Goal: Task Accomplishment & Management: Use online tool/utility

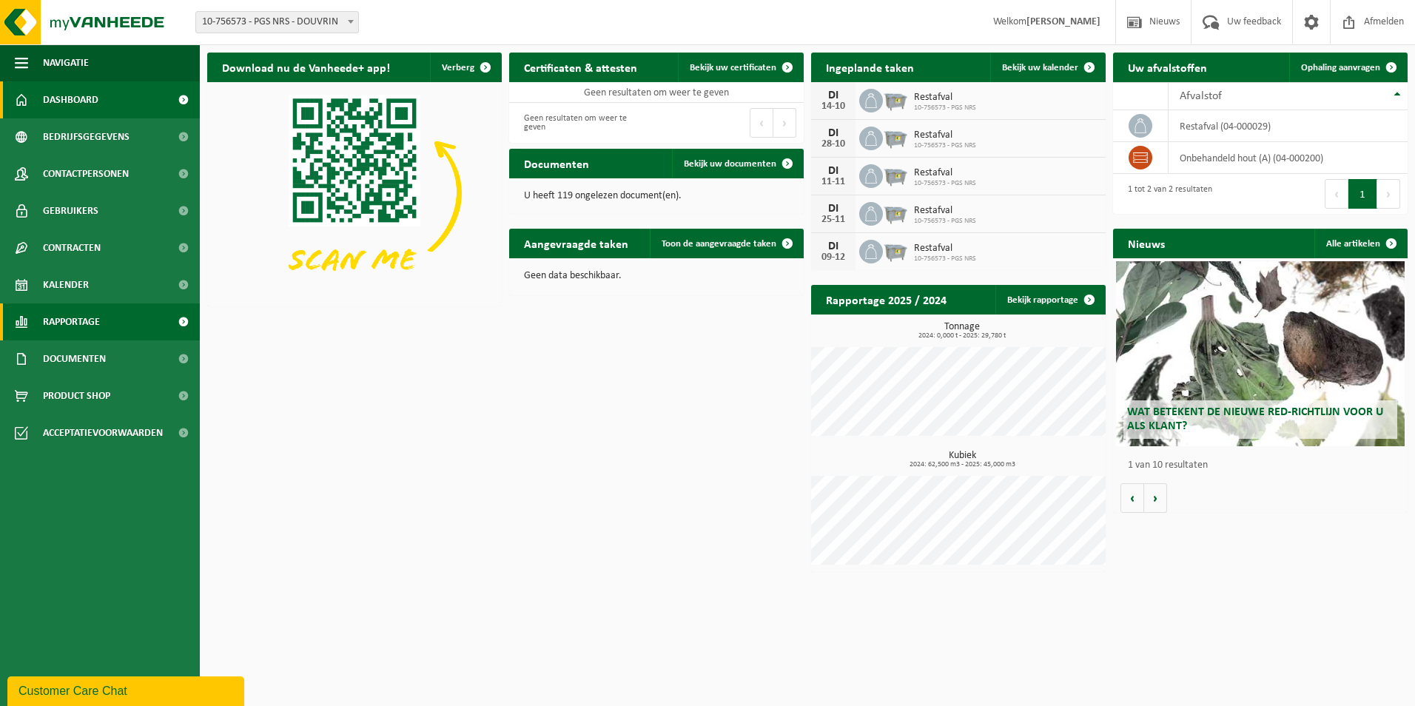
click at [100, 311] on span "Rapportage" at bounding box center [71, 321] width 57 height 37
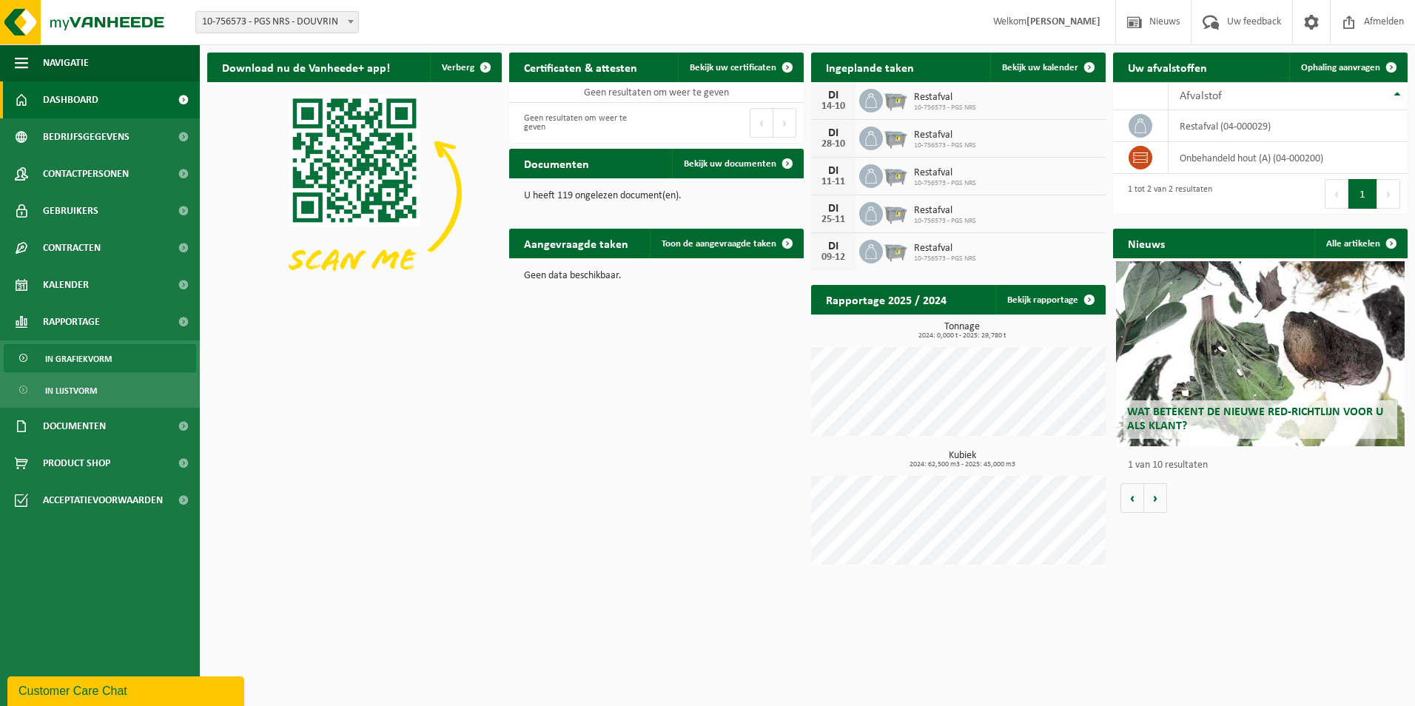
click at [99, 352] on span "In grafiekvorm" at bounding box center [78, 359] width 67 height 28
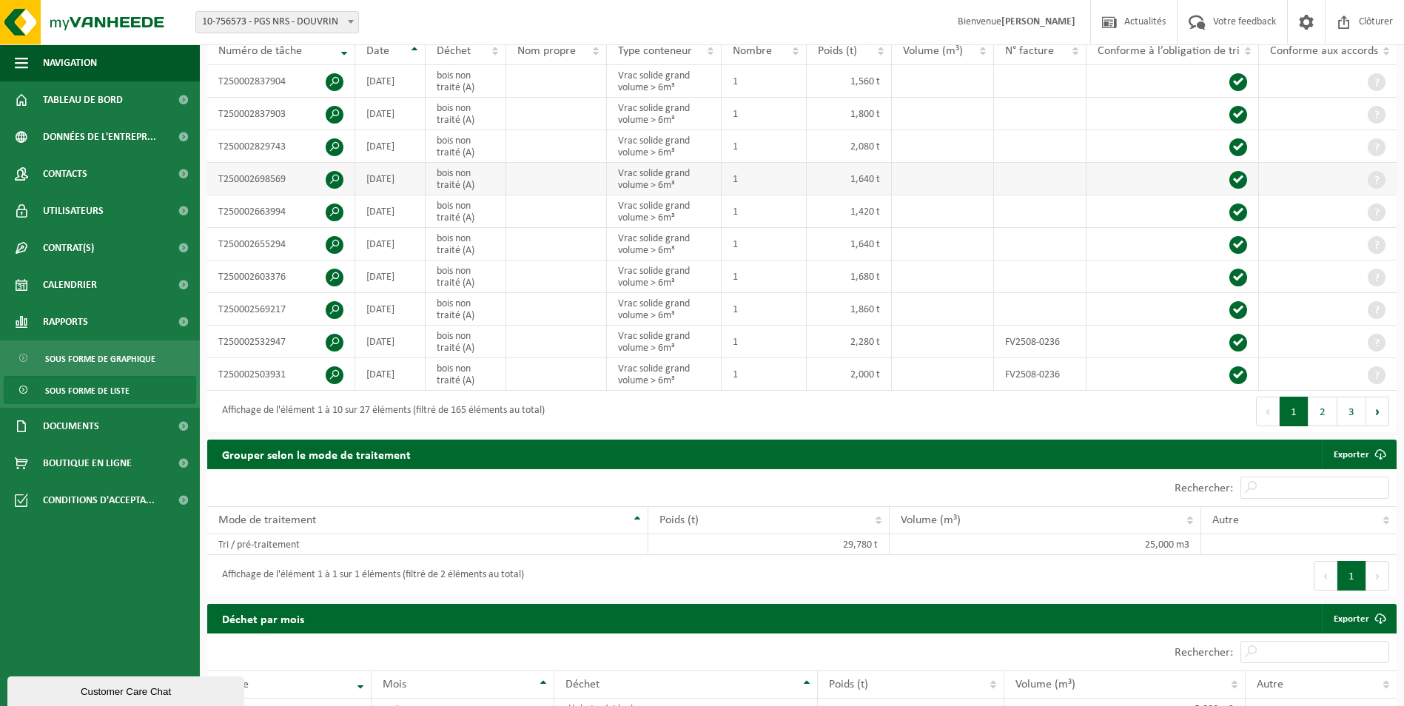
scroll to position [148, 0]
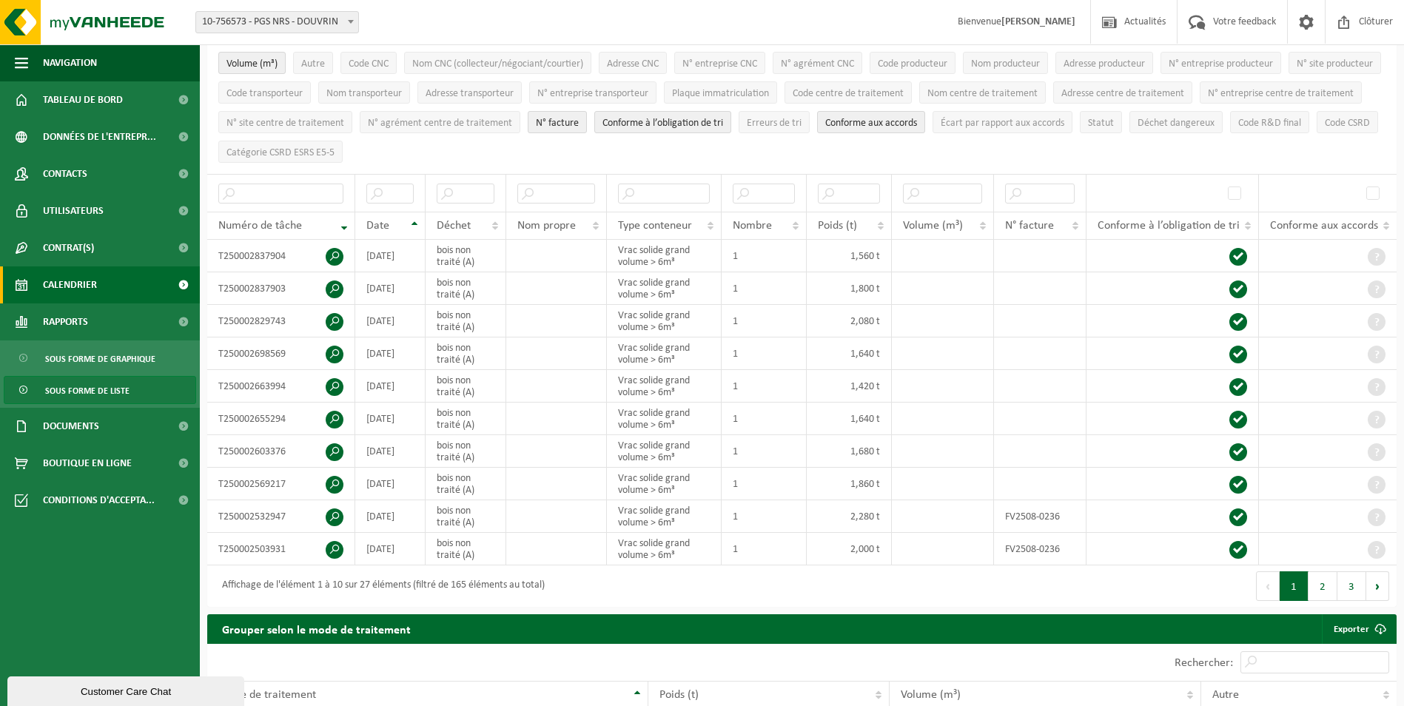
click at [75, 285] on span "Calendrier" at bounding box center [70, 284] width 54 height 37
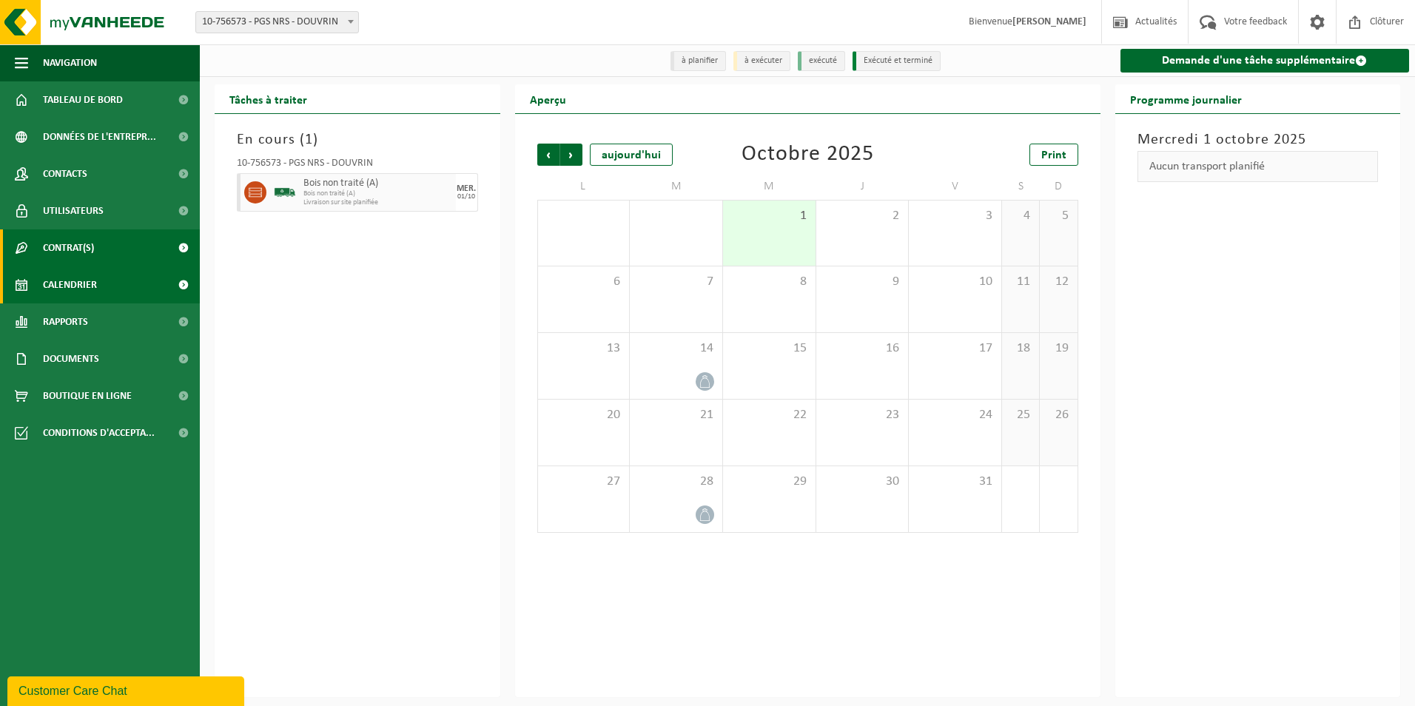
click at [87, 244] on span "Contrat(s)" at bounding box center [68, 247] width 51 height 37
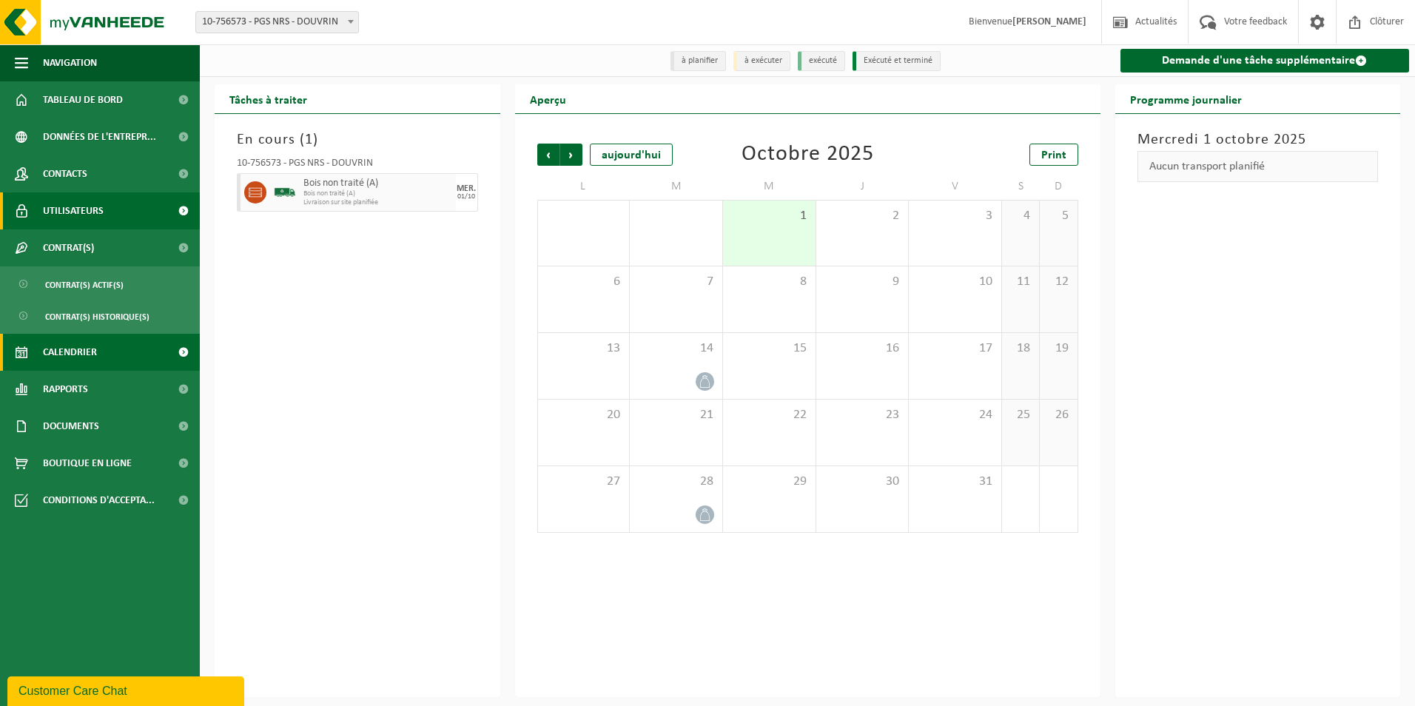
click at [86, 210] on span "Utilisateurs" at bounding box center [73, 210] width 61 height 37
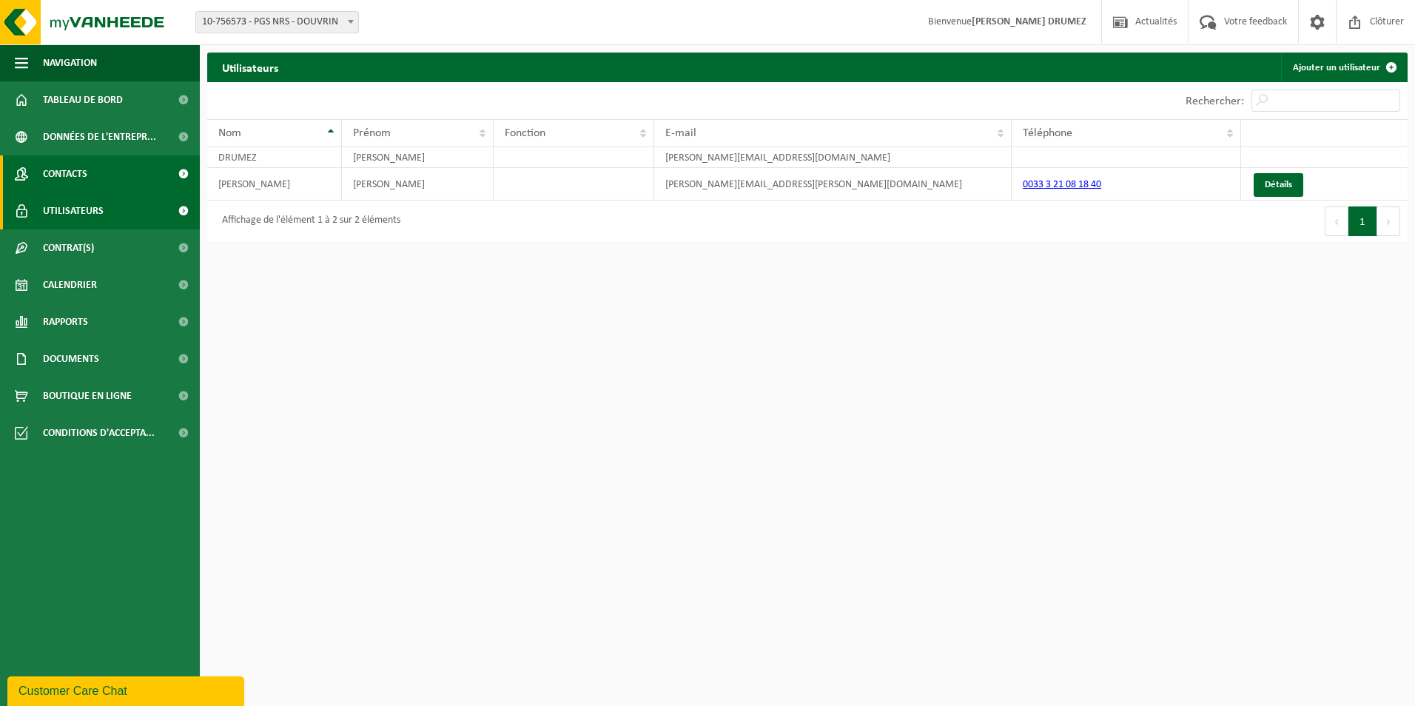
click at [83, 180] on span "Contacts" at bounding box center [65, 173] width 44 height 37
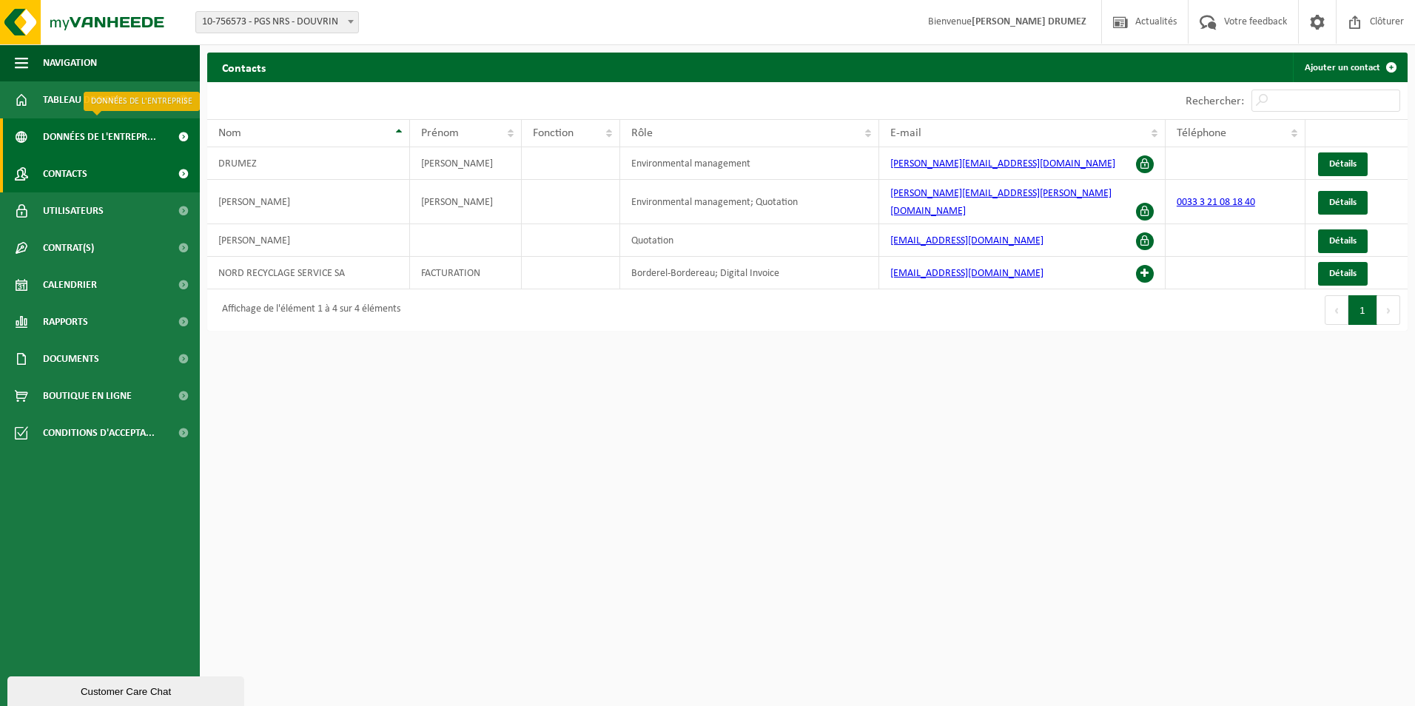
click at [97, 136] on span "Données de l'entrepr..." at bounding box center [99, 136] width 113 height 37
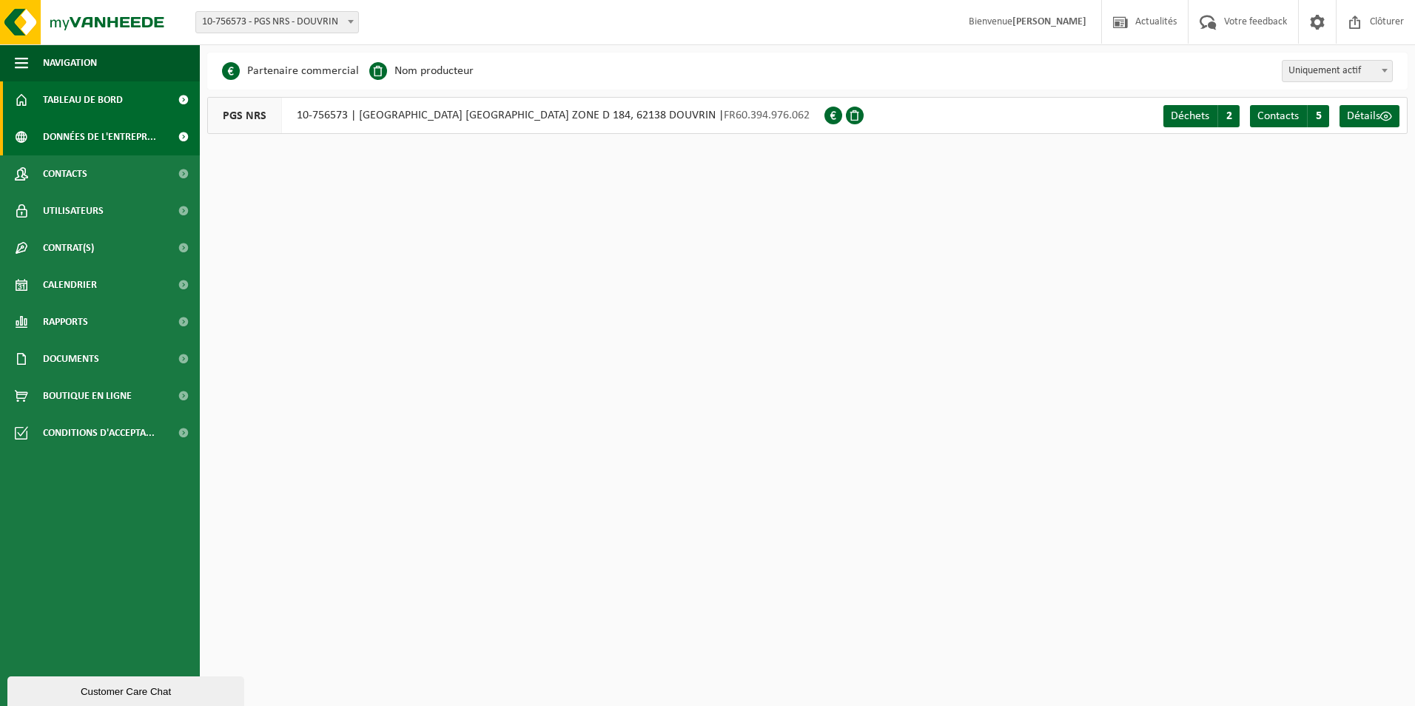
click at [95, 103] on span "Tableau de bord" at bounding box center [83, 99] width 80 height 37
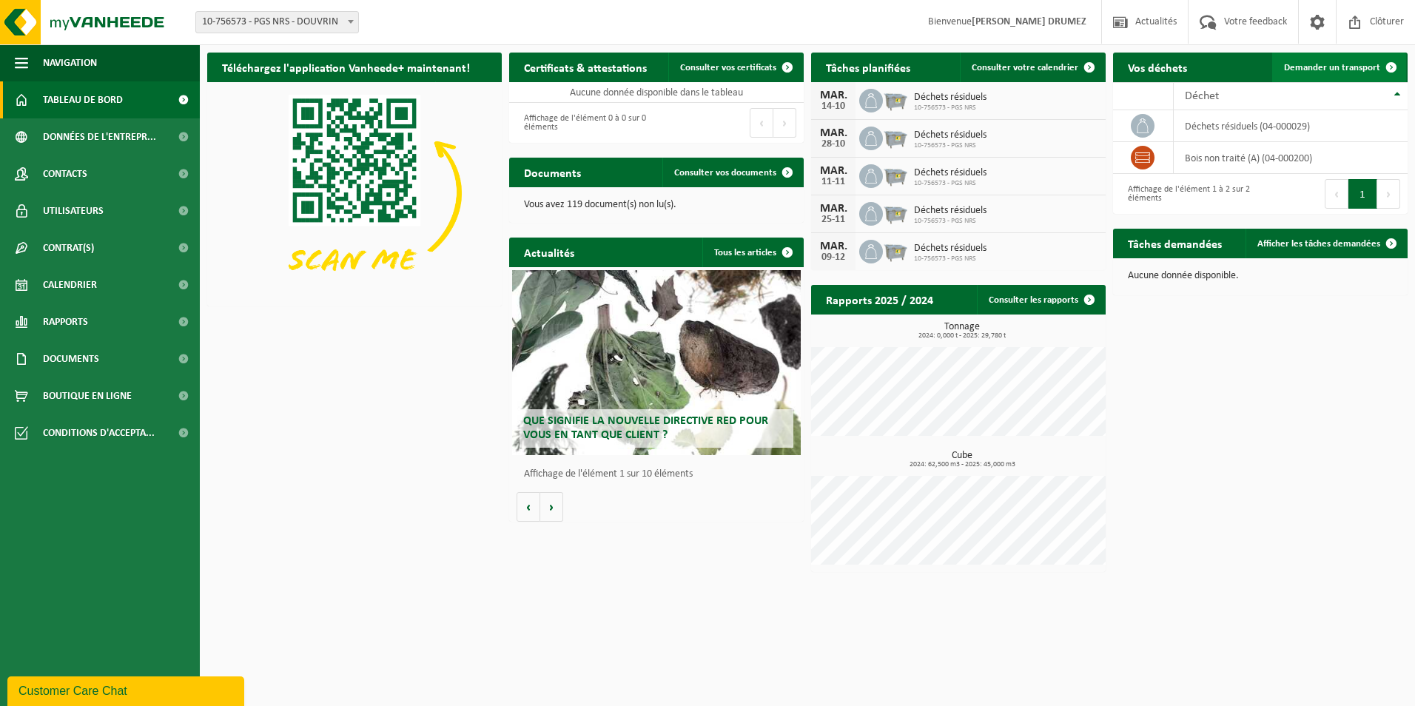
click at [1334, 69] on span "Demander un transport" at bounding box center [1332, 68] width 96 height 10
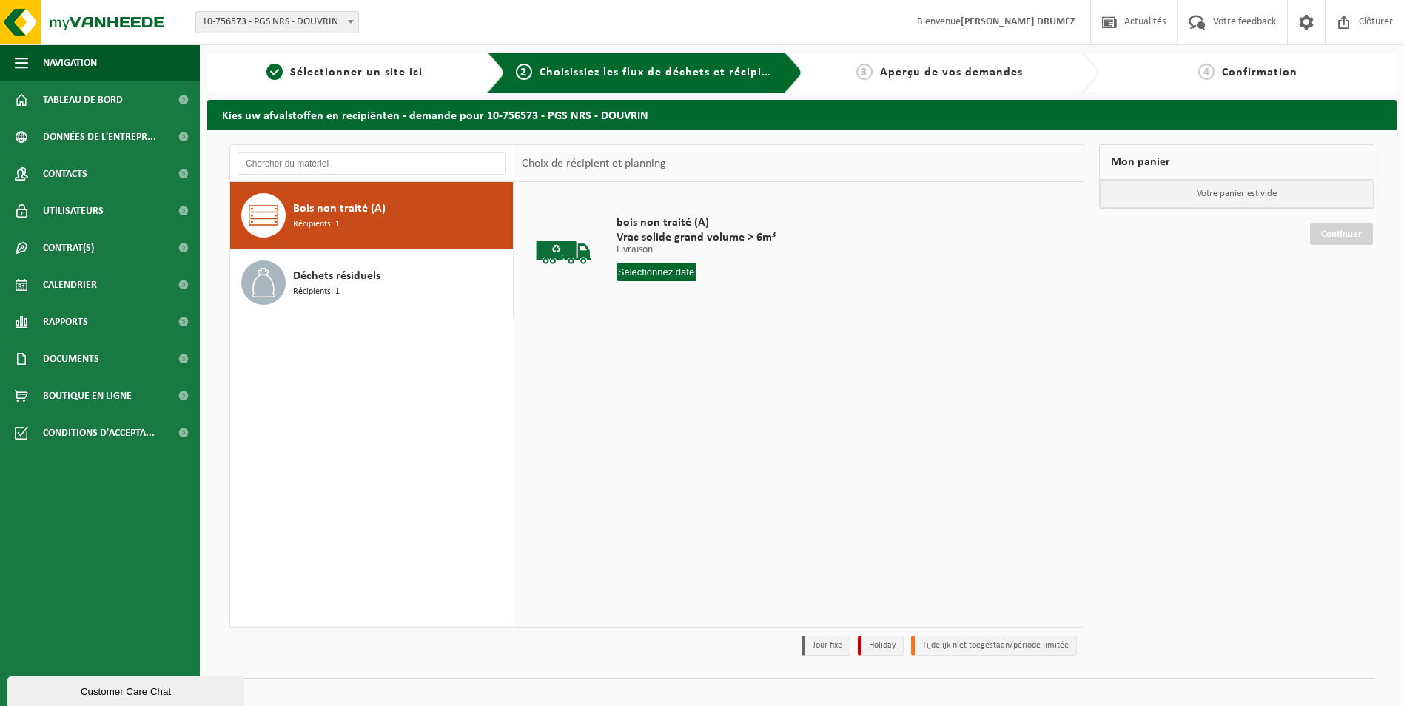
click at [670, 275] on input "text" at bounding box center [656, 272] width 80 height 19
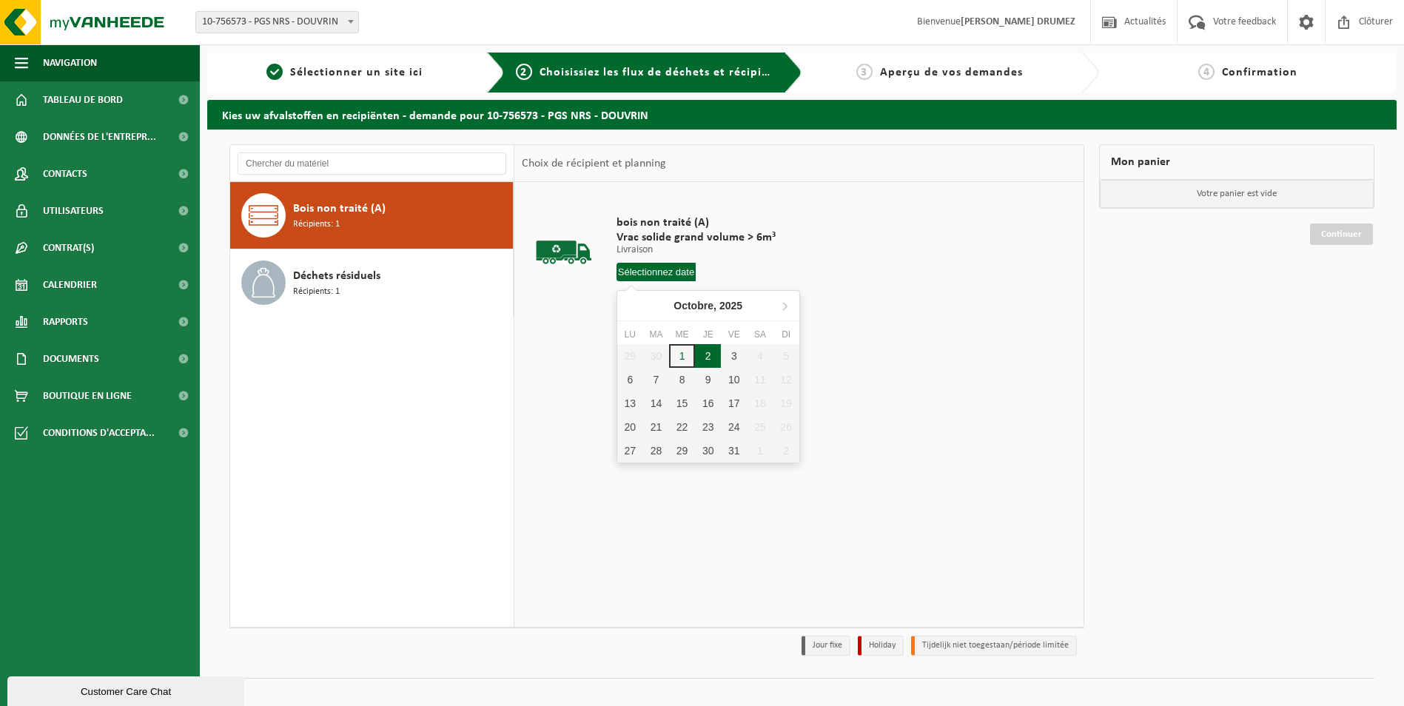
click at [708, 356] on div "2" at bounding box center [708, 356] width 26 height 24
type input "à partir de [DATE]"
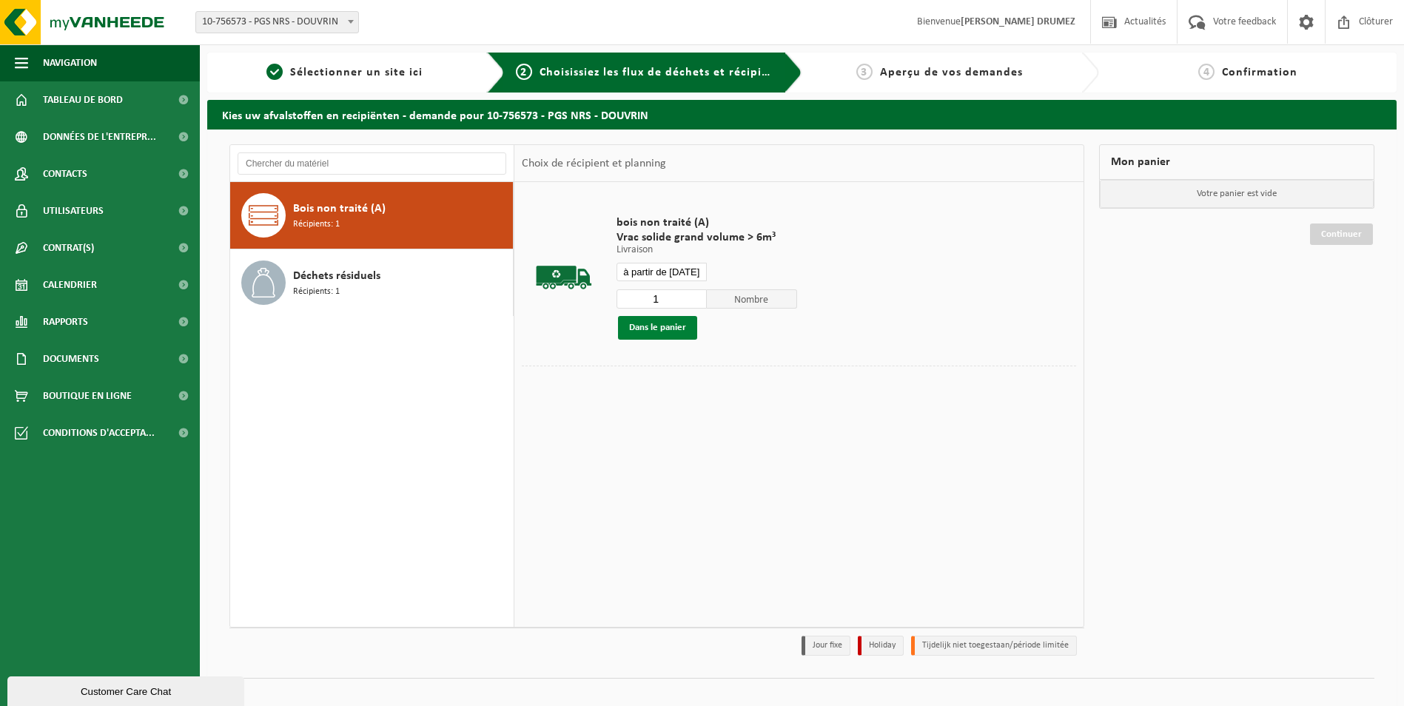
click at [676, 332] on button "Dans le panier" at bounding box center [657, 328] width 79 height 24
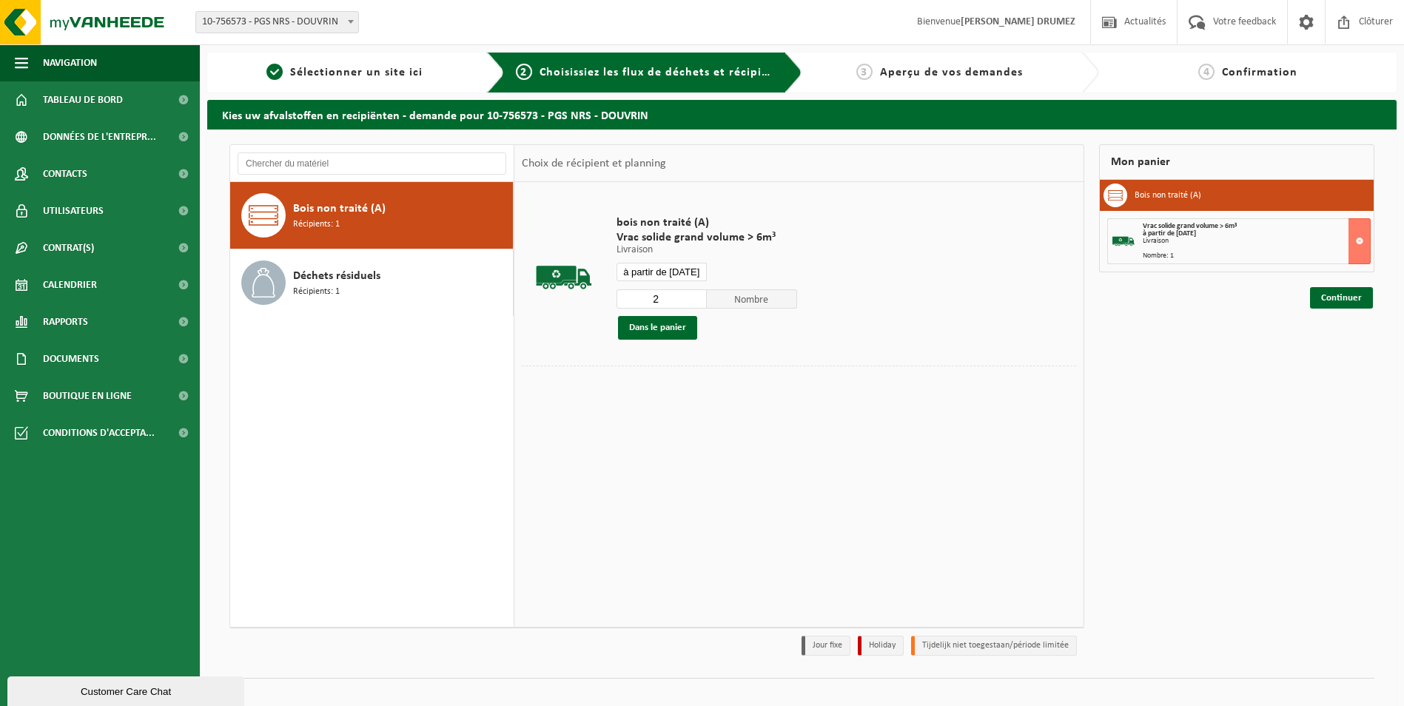
type input "2"
click at [694, 296] on input "2" at bounding box center [661, 298] width 90 height 19
click at [665, 327] on button "Dans le panier" at bounding box center [657, 328] width 79 height 24
click at [1328, 303] on link "Continuer" at bounding box center [1341, 297] width 63 height 21
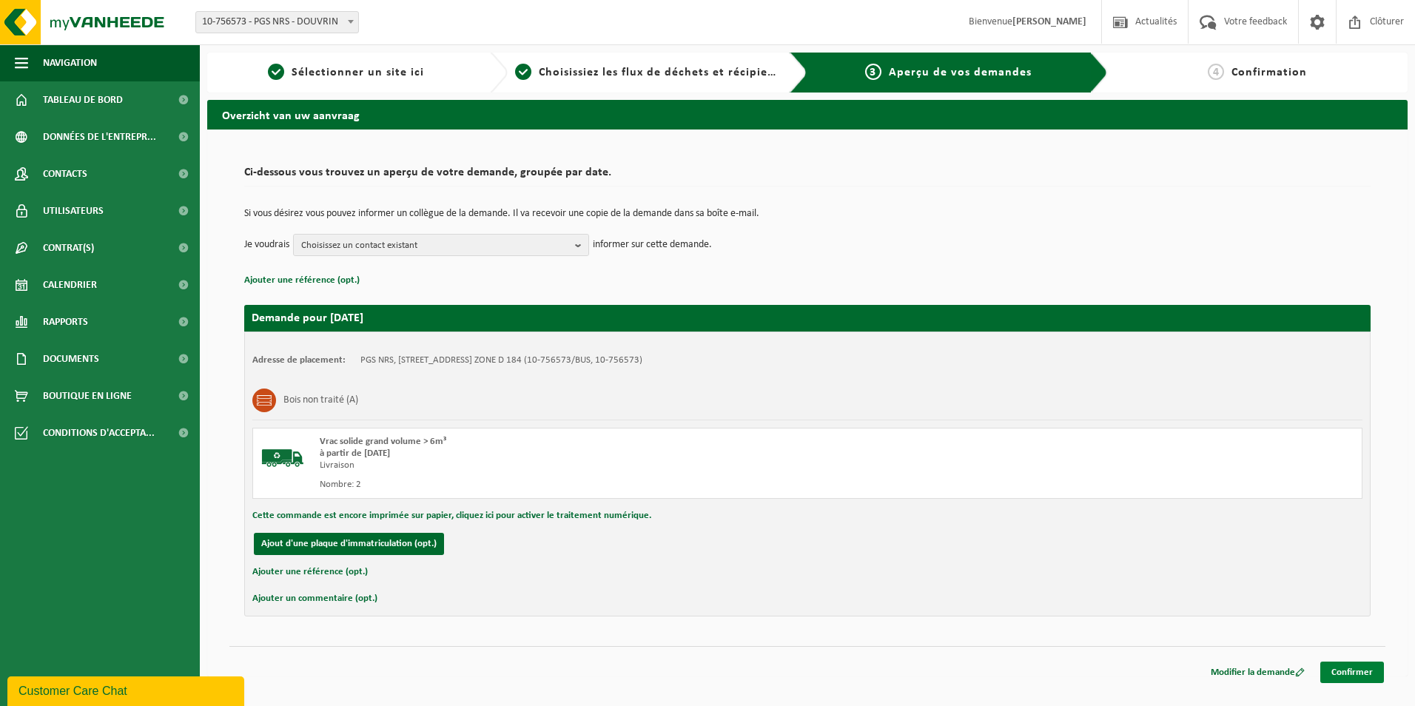
click at [1357, 672] on link "Confirmer" at bounding box center [1352, 672] width 64 height 21
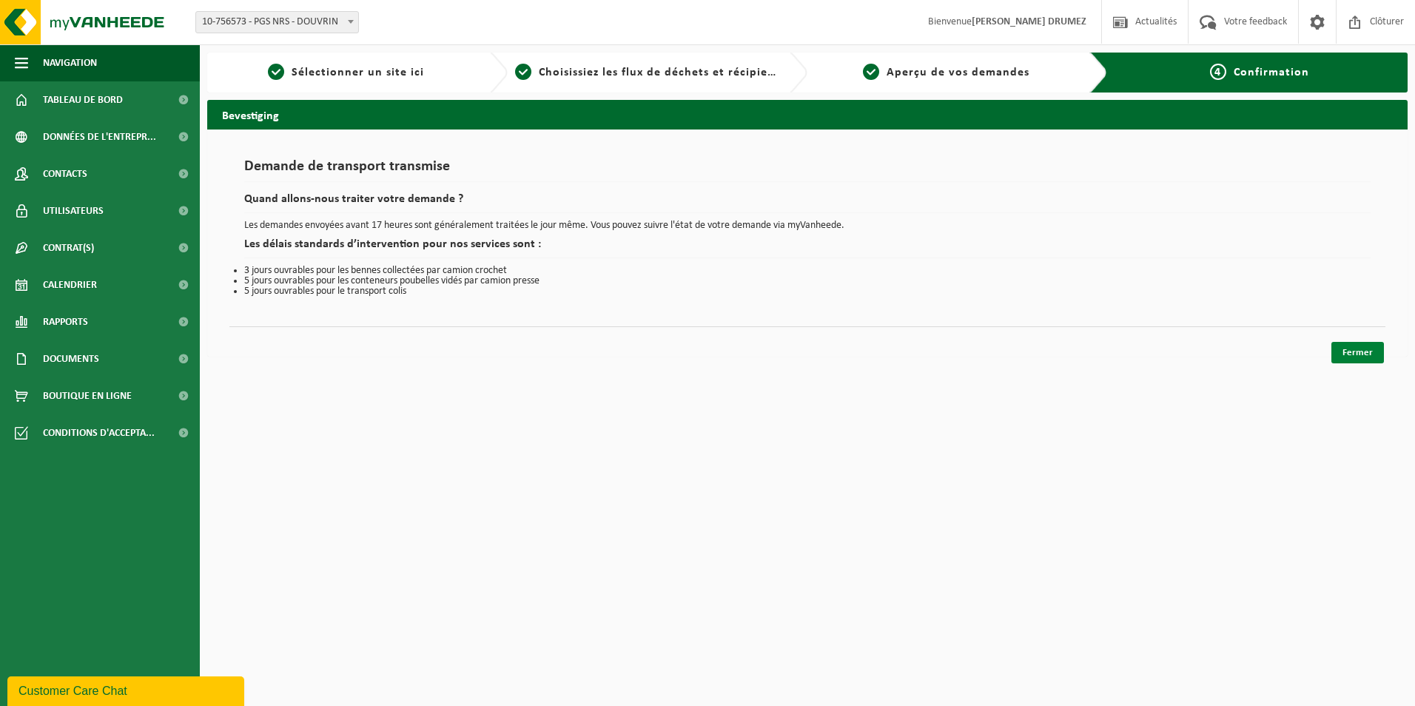
click at [1355, 354] on link "Fermer" at bounding box center [1357, 352] width 53 height 21
